Goal: Find specific page/section

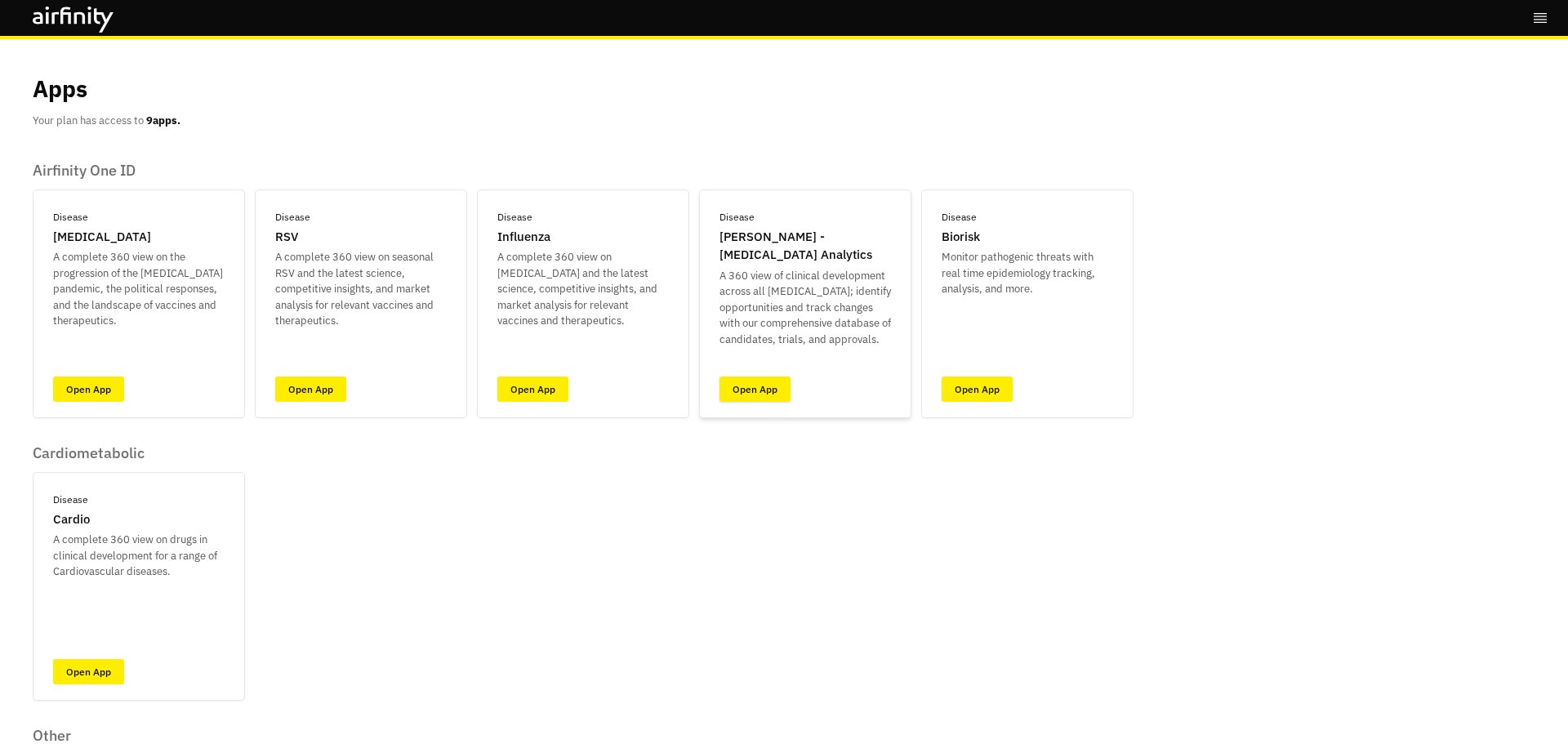
click at [760, 391] on link "Open App" at bounding box center [755, 389] width 71 height 25
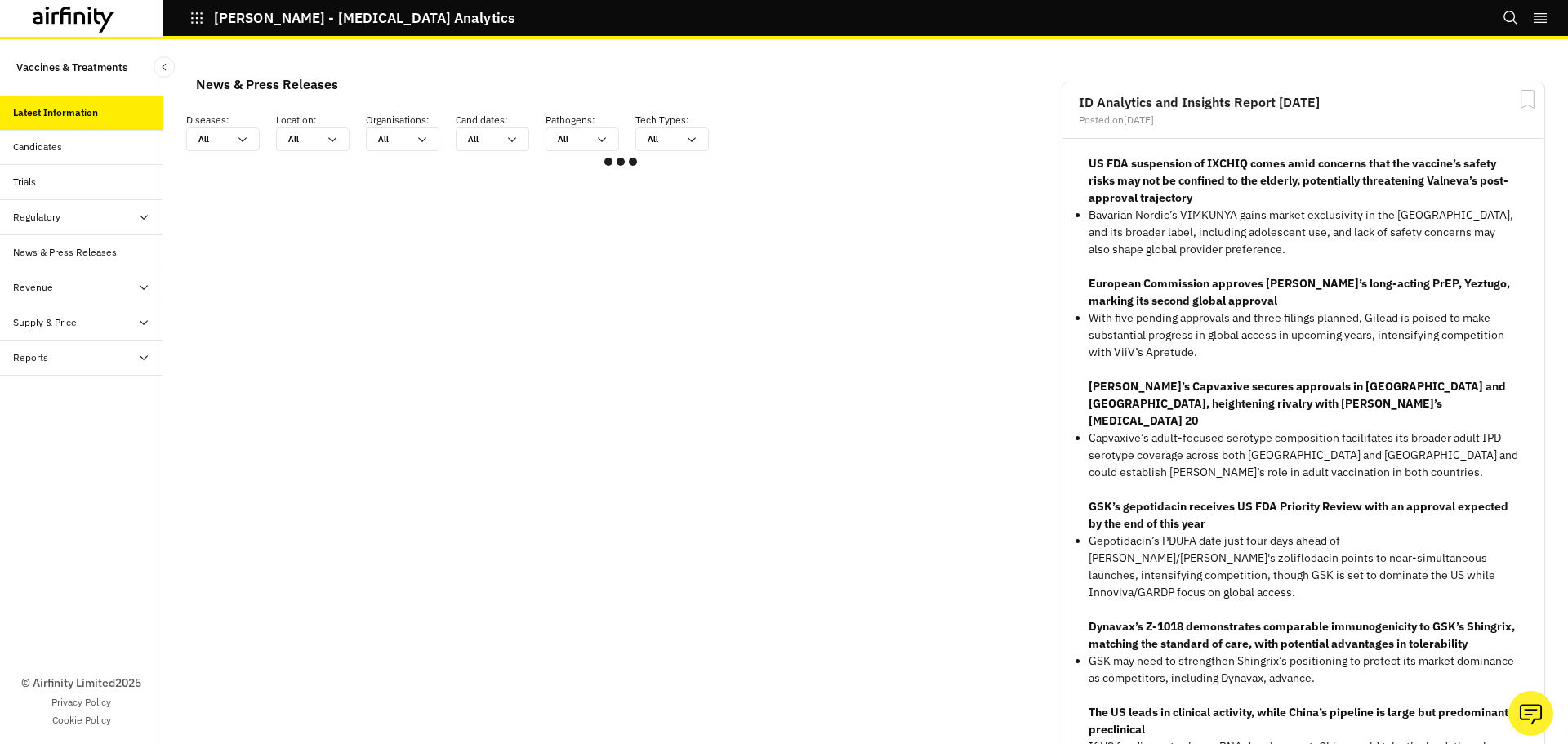
scroll to position [967, 478]
click at [56, 154] on div "Candidates" at bounding box center [37, 147] width 49 height 14
